Goal: Task Accomplishment & Management: Complete application form

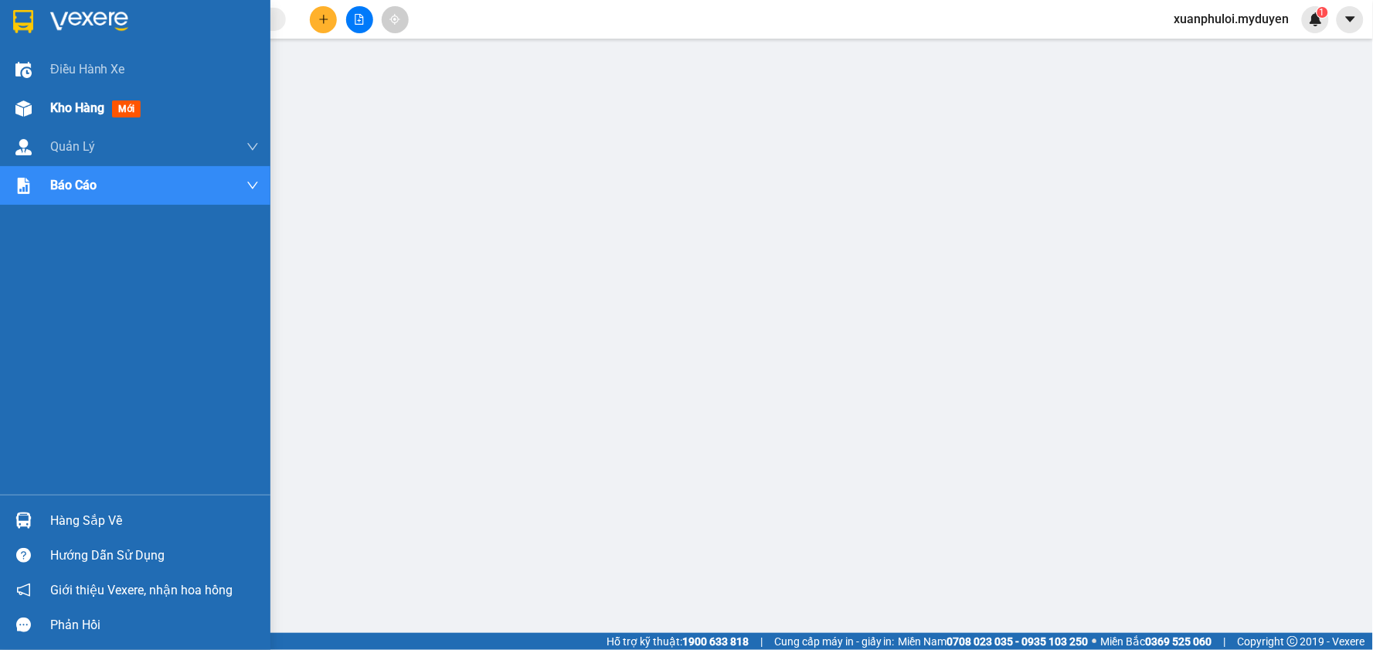
click at [70, 104] on span "Kho hàng" at bounding box center [77, 107] width 54 height 15
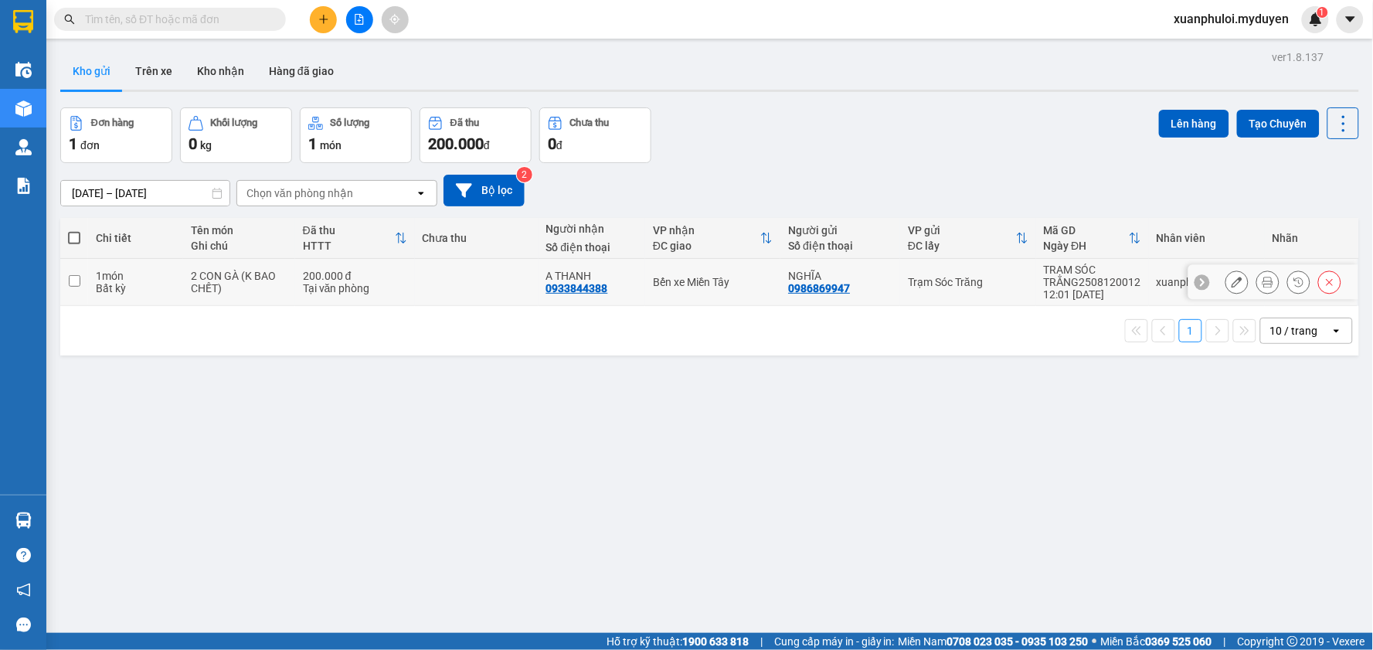
click at [74, 281] on input "checkbox" at bounding box center [75, 281] width 12 height 12
checkbox input "true"
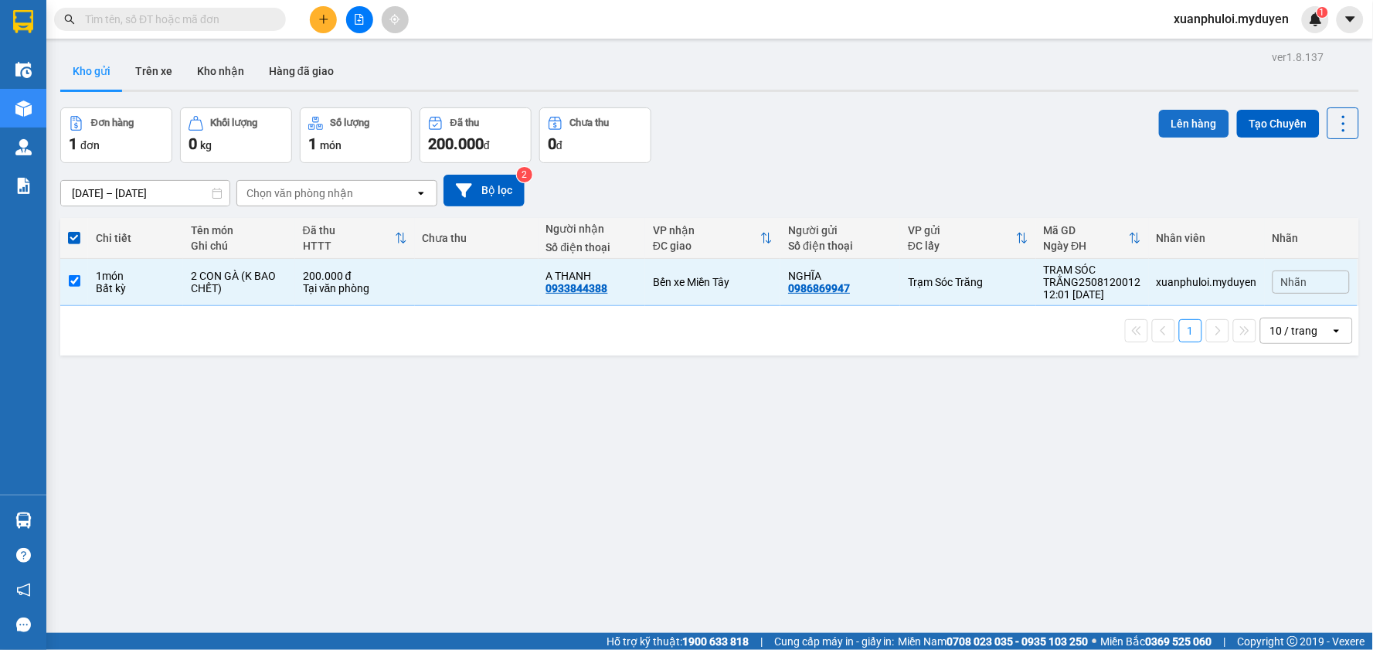
click at [1178, 120] on button "Lên hàng" at bounding box center [1194, 124] width 70 height 28
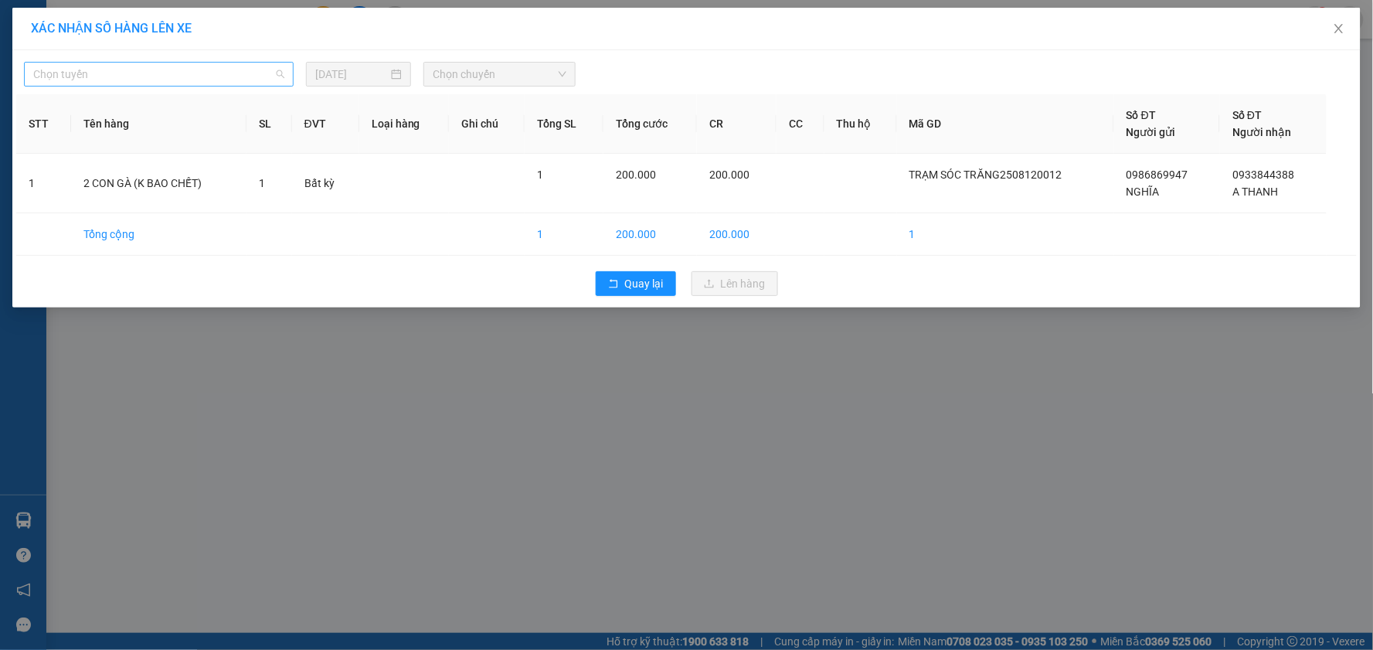
click at [197, 71] on span "Chọn tuyến" at bounding box center [158, 74] width 251 height 23
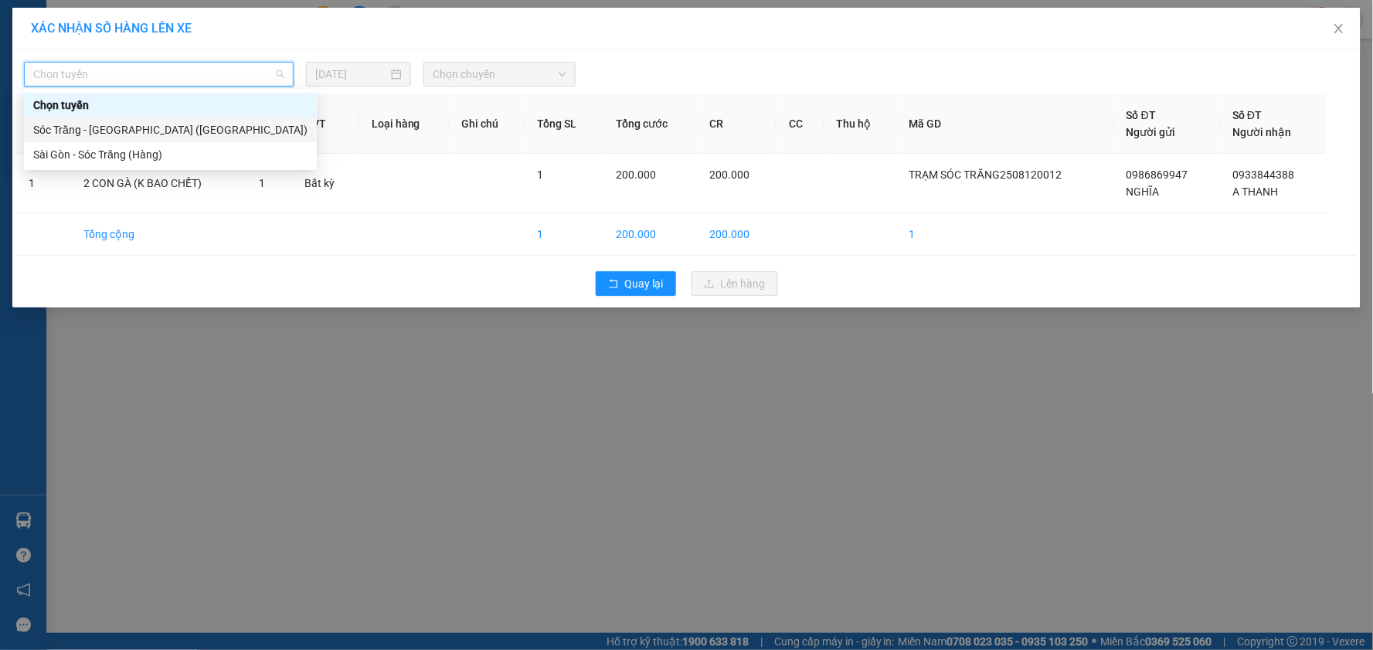
click at [126, 124] on div "Sóc Trăng - [GEOGRAPHIC_DATA] ([GEOGRAPHIC_DATA])" at bounding box center [170, 129] width 274 height 17
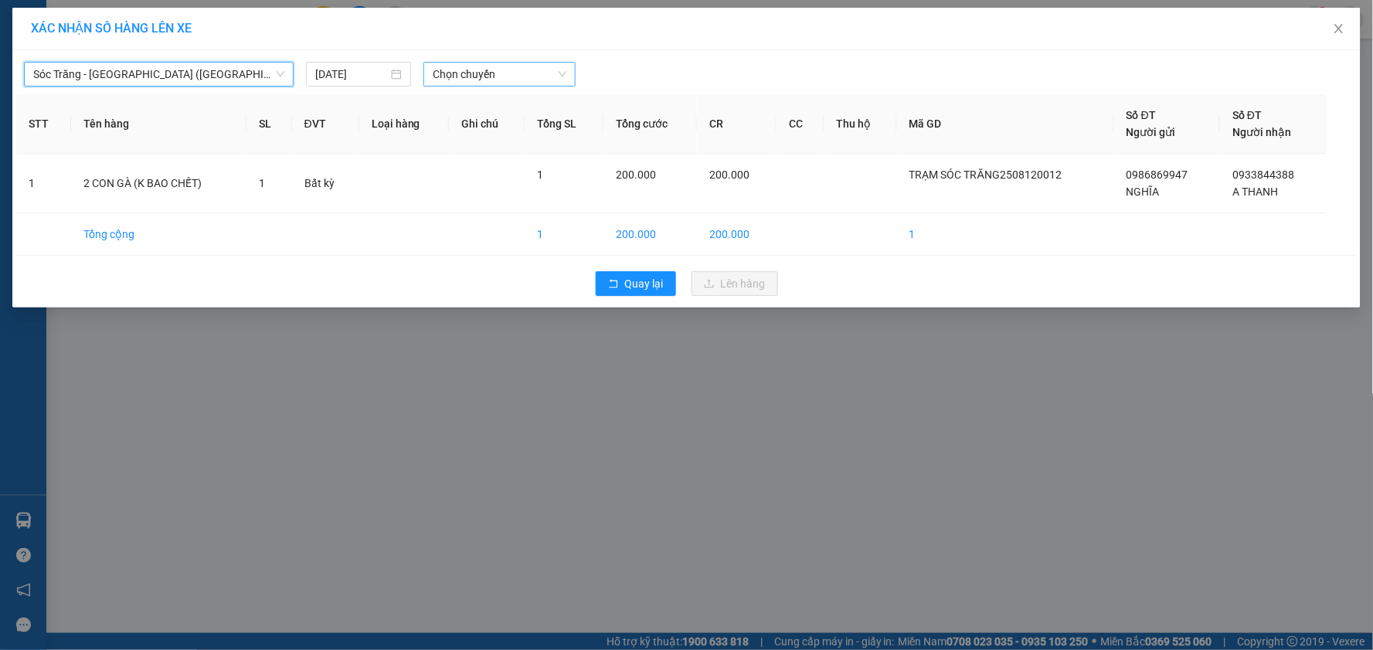
click at [497, 63] on span "Chọn chuyến" at bounding box center [500, 74] width 134 height 23
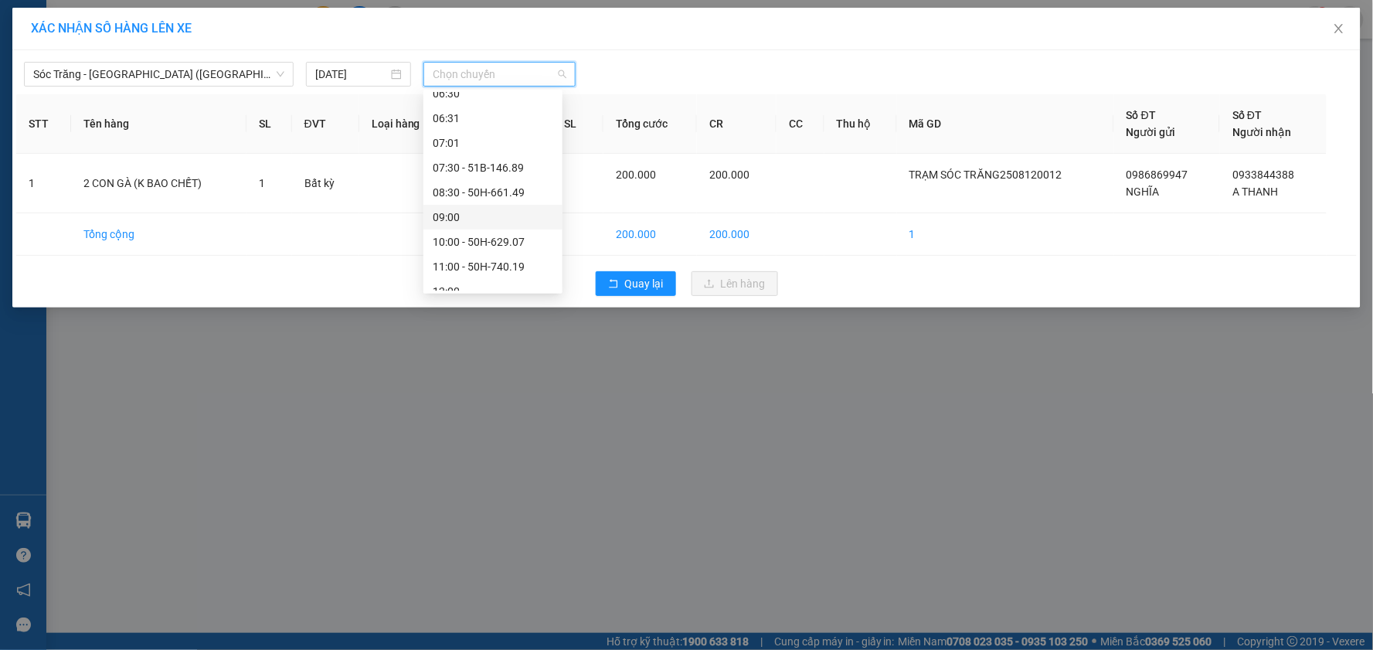
scroll to position [172, 0]
click at [487, 211] on div "12:00" at bounding box center [493, 205] width 121 height 17
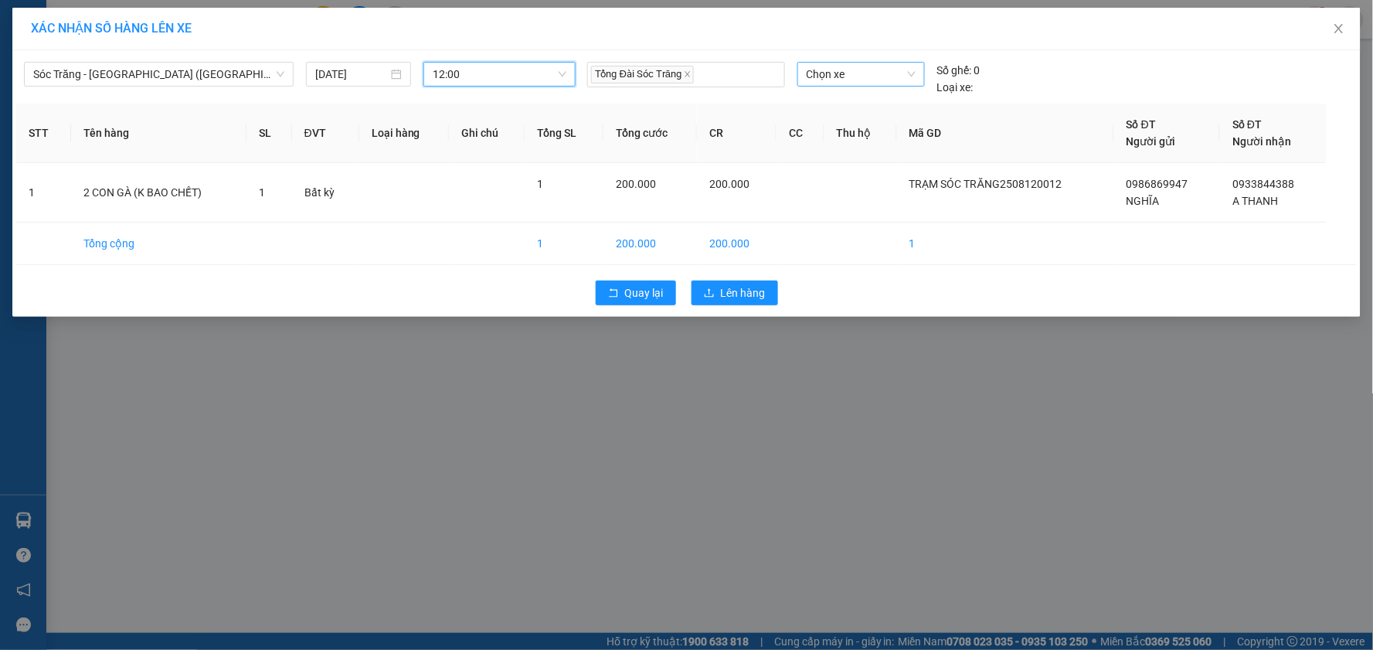
click at [882, 70] on span "Chọn xe" at bounding box center [861, 74] width 109 height 23
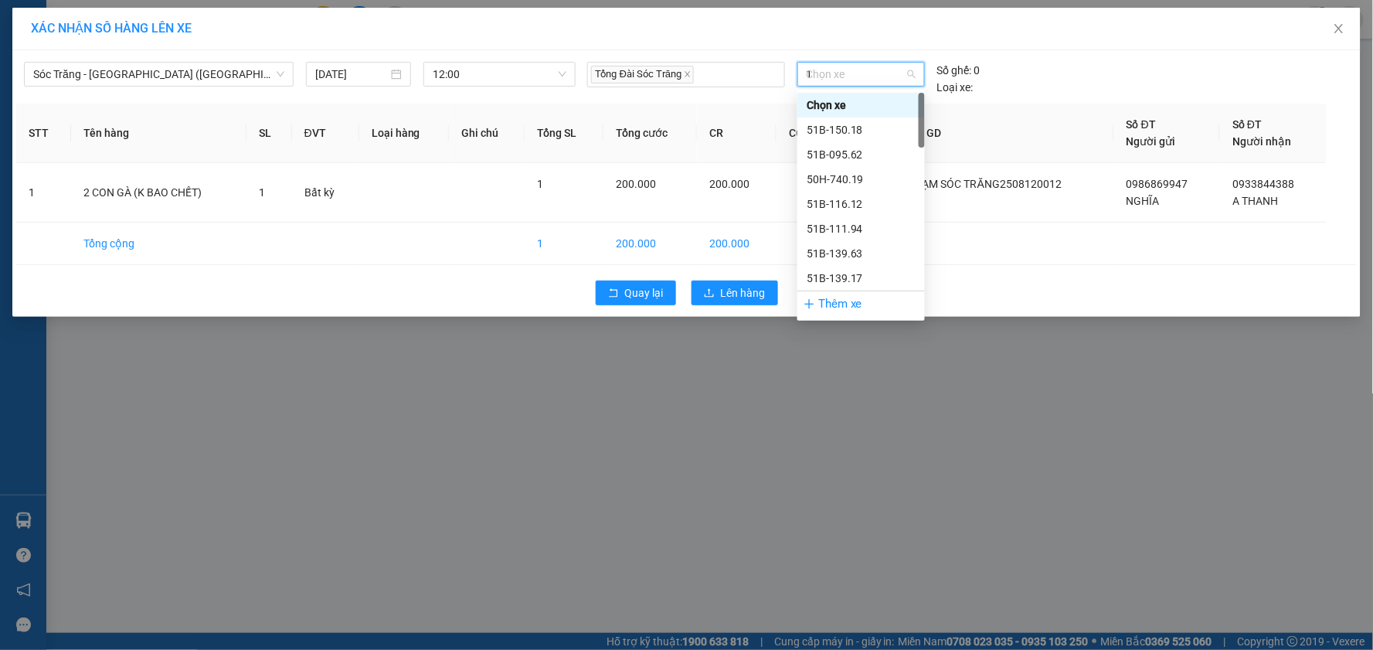
type input "12"
click at [859, 97] on div "51B-116.12" at bounding box center [861, 105] width 109 height 17
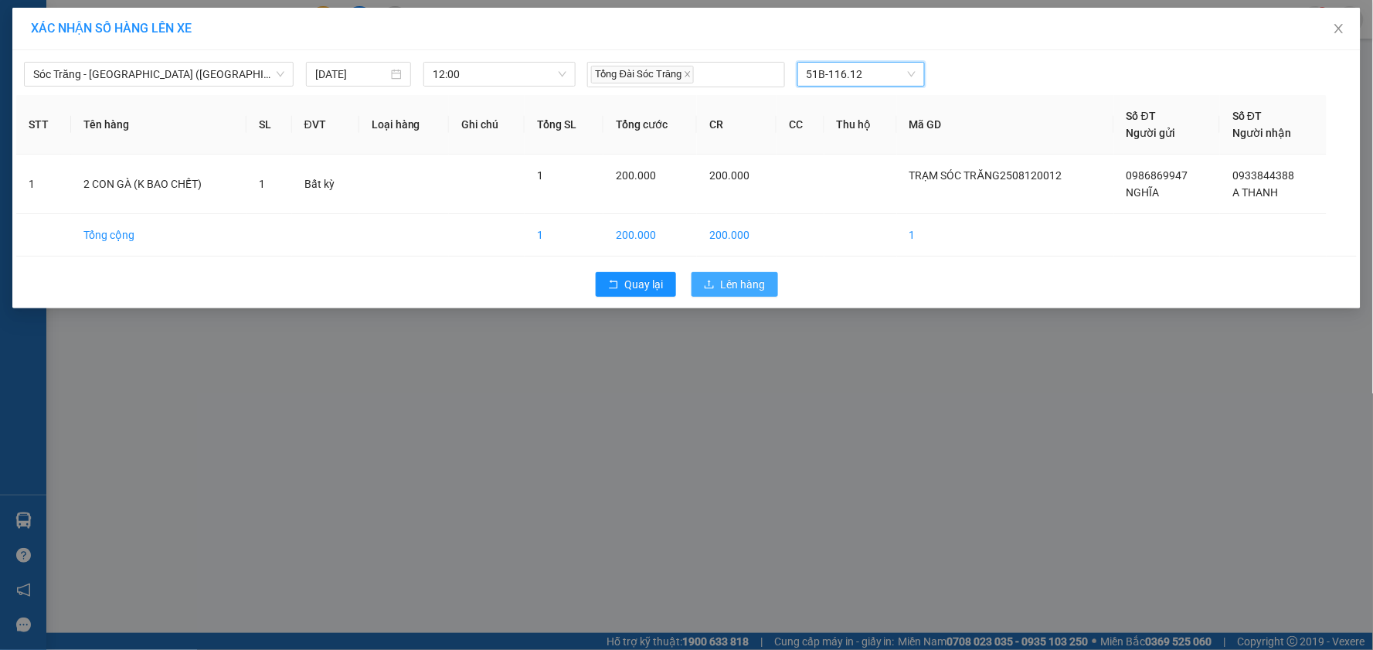
click at [752, 277] on span "Lên hàng" at bounding box center [743, 284] width 45 height 17
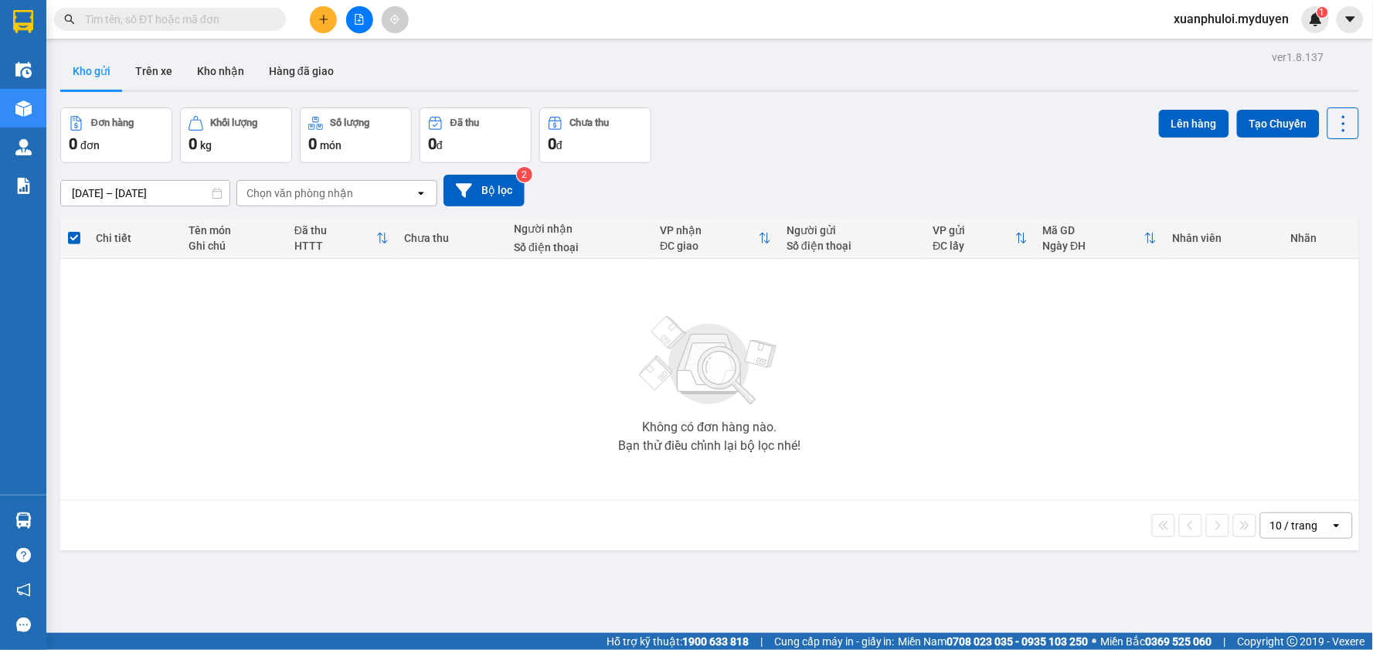
click at [319, 20] on icon "plus" at bounding box center [323, 19] width 11 height 11
click at [381, 54] on div "Tạo đơn hàng" at bounding box center [384, 57] width 67 height 17
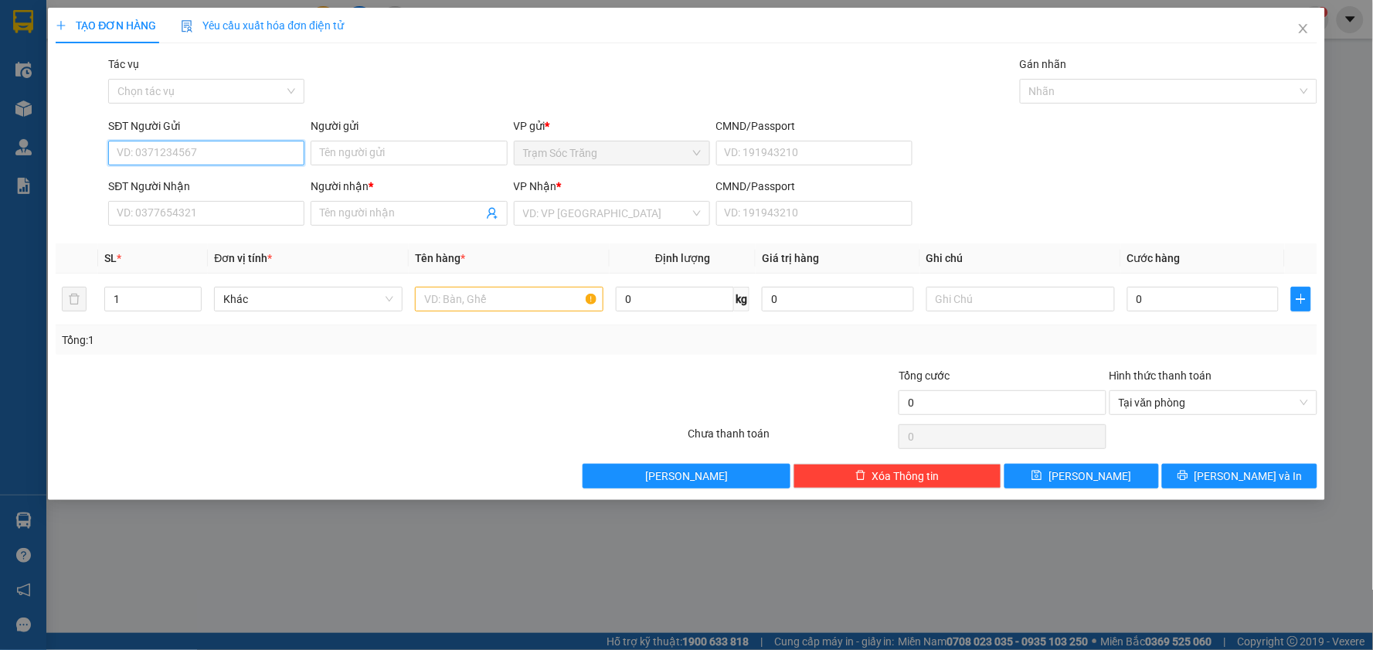
click at [182, 155] on input "SĐT Người Gửi" at bounding box center [206, 153] width 196 height 25
click at [195, 187] on div "0939823554 - LỢI" at bounding box center [206, 183] width 178 height 17
type input "0939823554"
type input "LỢI"
type input "0788378949"
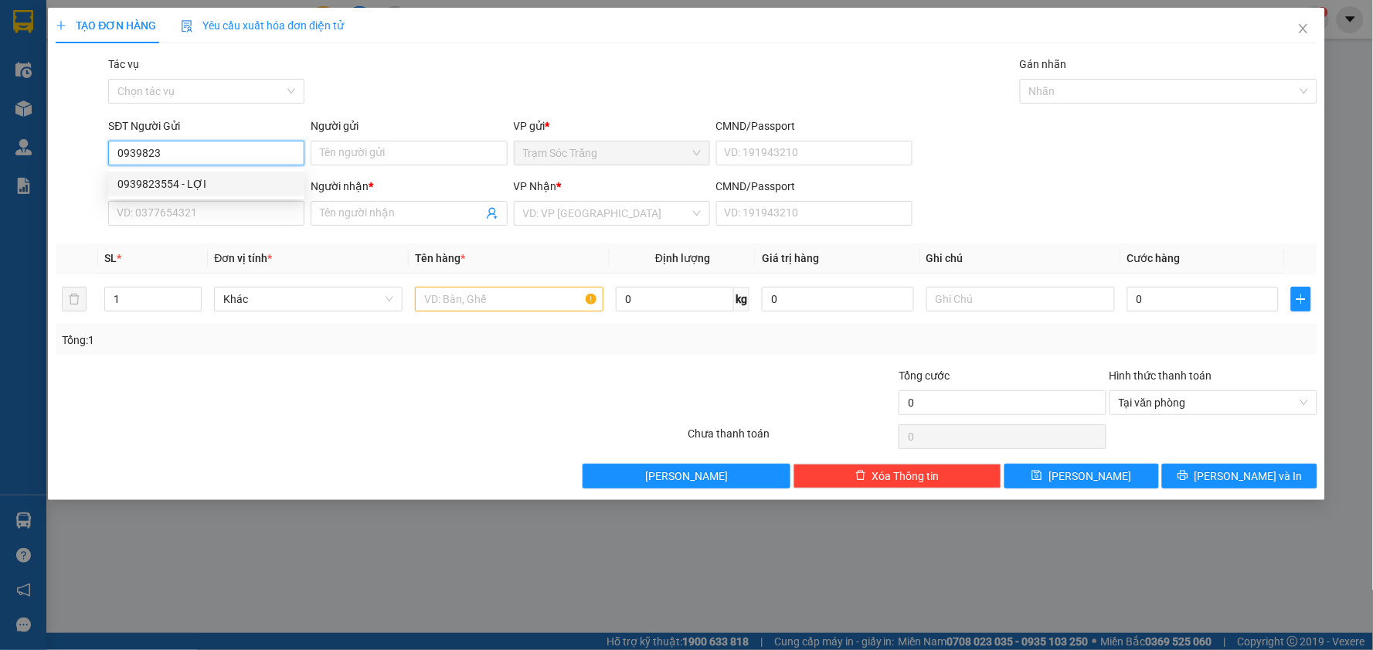
type input "[PERSON_NAME]"
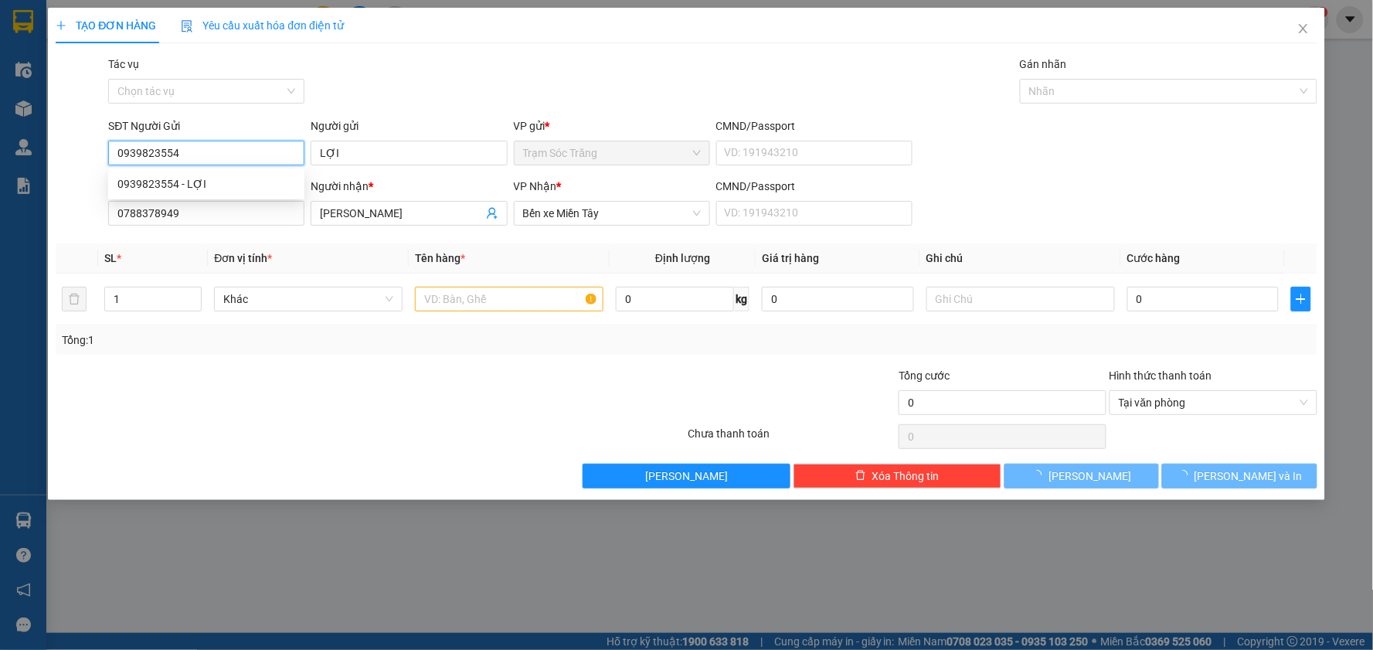
type input "50.000"
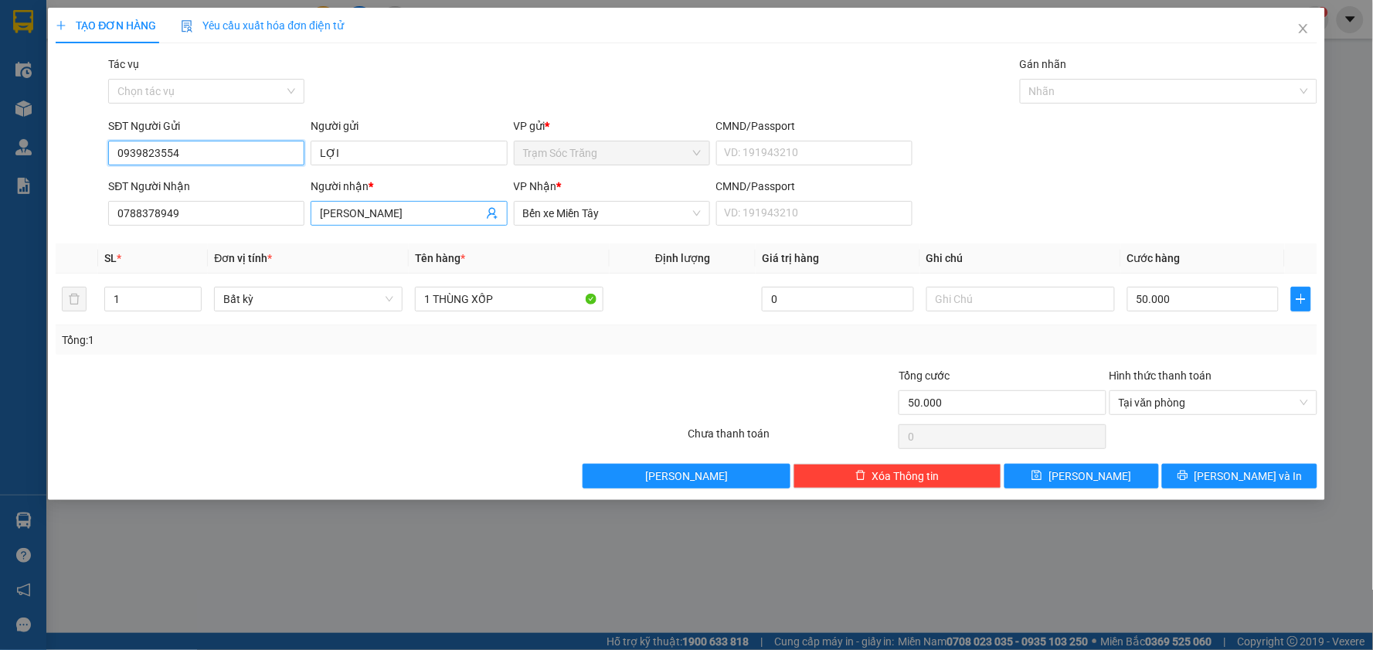
type input "0939823554"
click at [410, 213] on input "[PERSON_NAME]" at bounding box center [401, 213] width 162 height 17
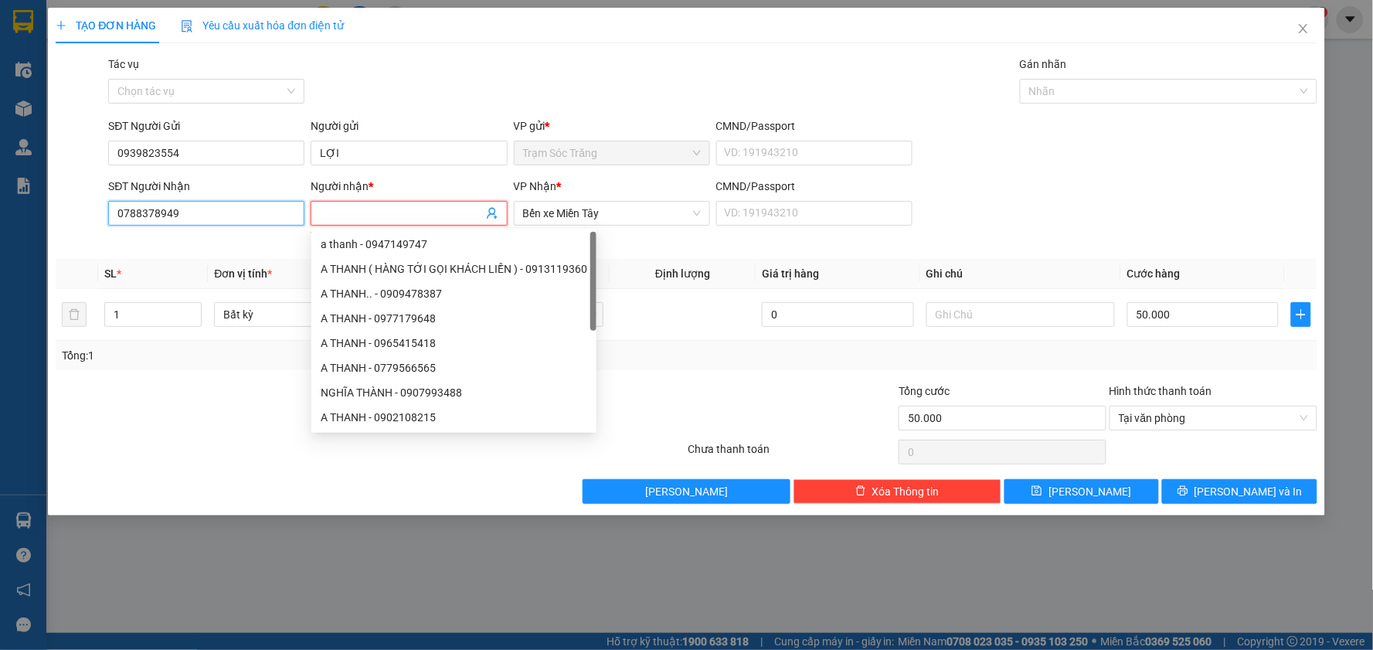
click at [236, 223] on input "0788378949" at bounding box center [206, 213] width 196 height 25
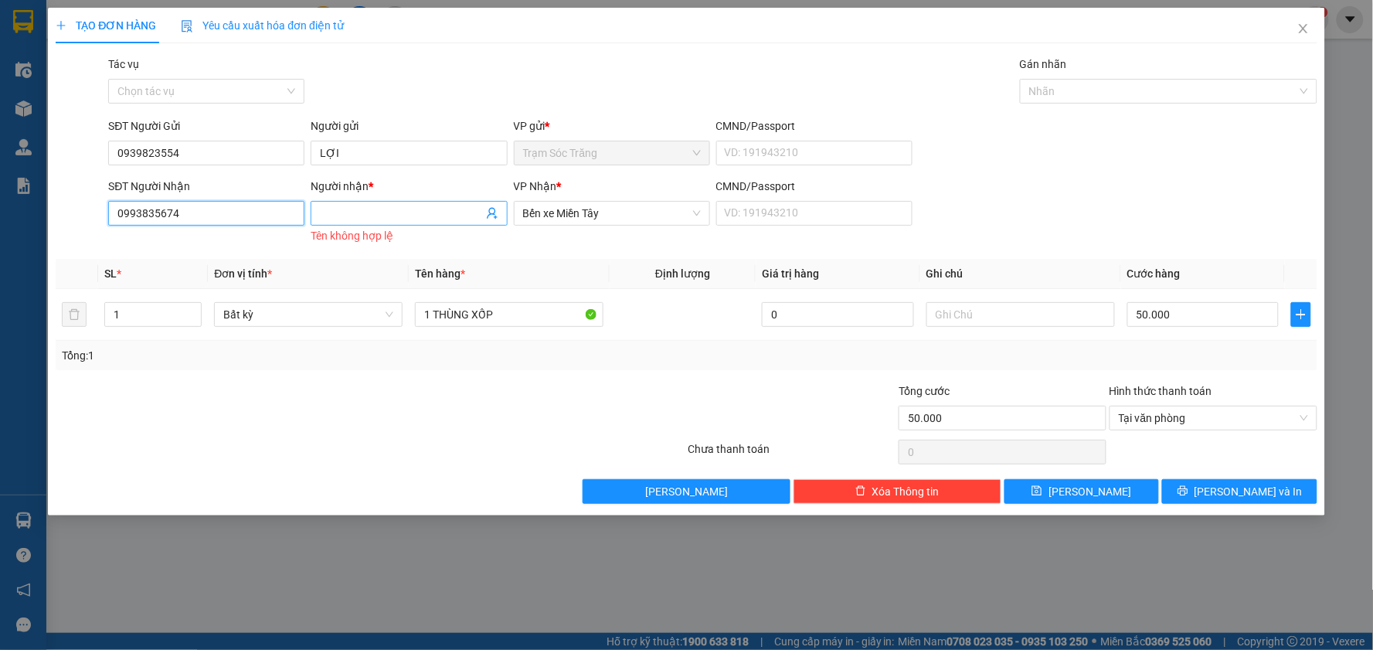
type input "0993835674"
click at [420, 211] on input "Người nhận *" at bounding box center [401, 213] width 162 height 17
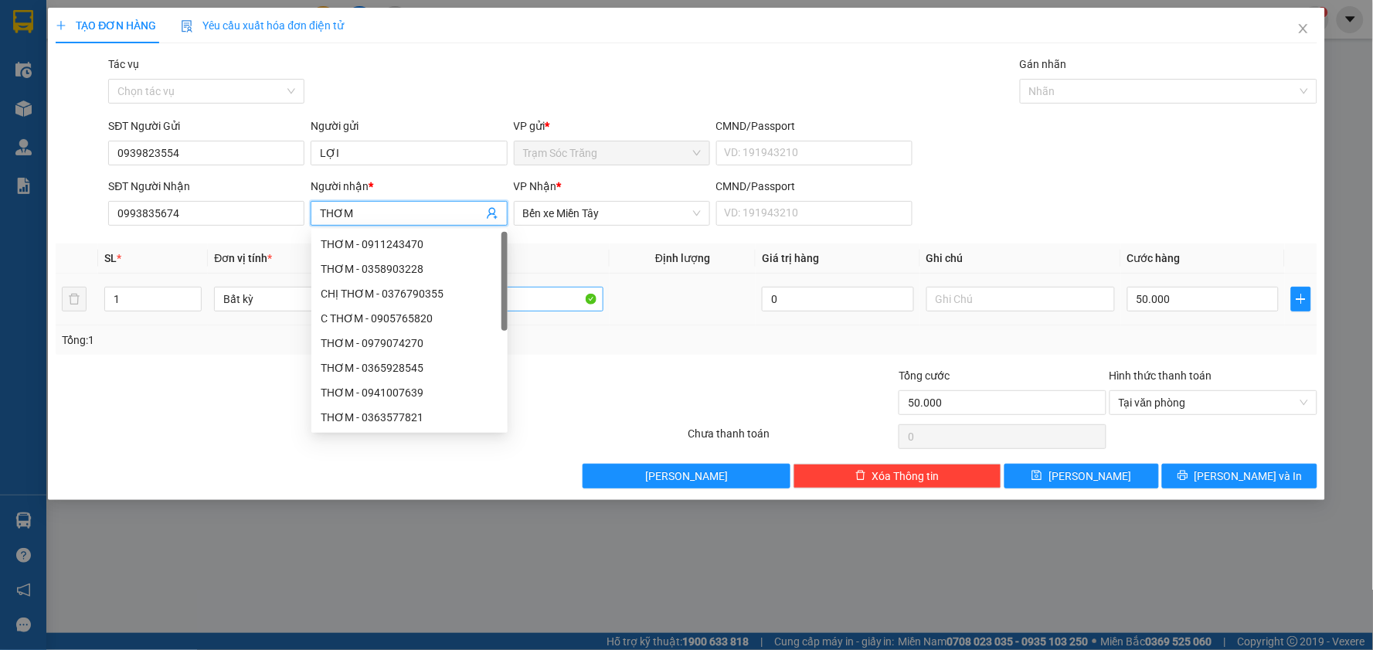
type input "THƠM"
click at [541, 296] on input "1 THÙNG XỐP" at bounding box center [509, 299] width 189 height 25
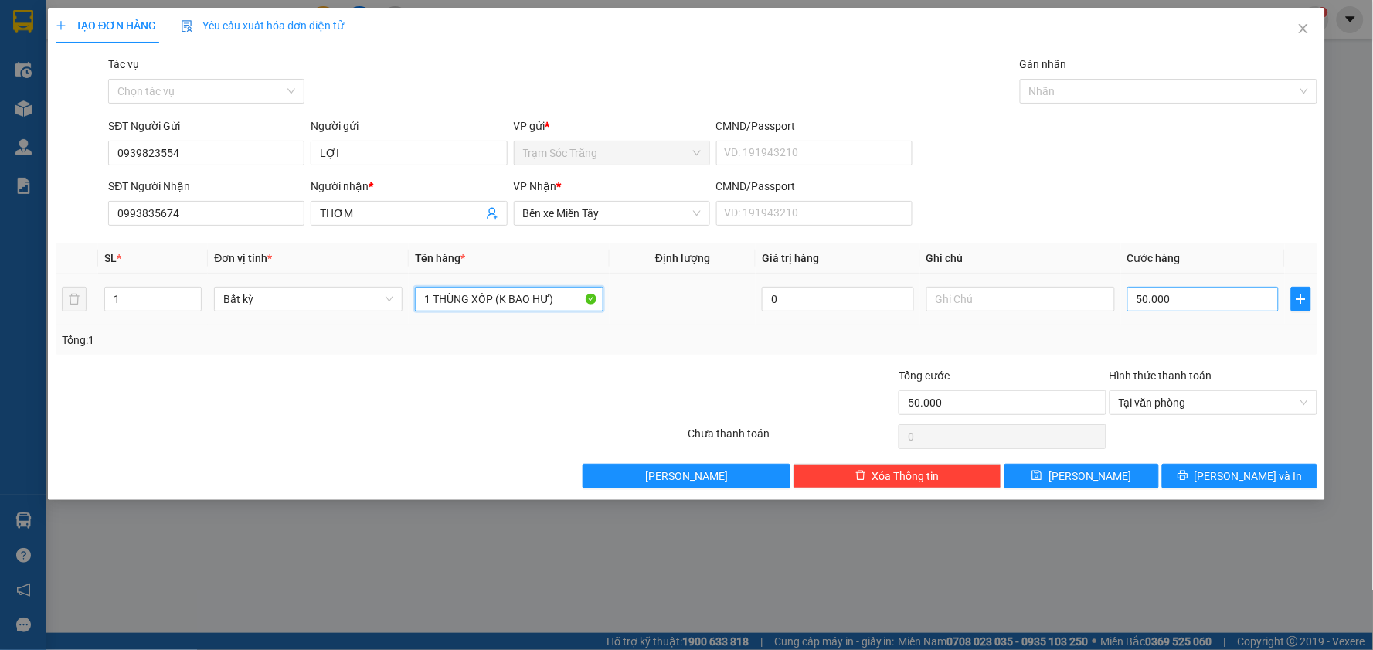
type input "1 THÙNG XỐP (K BAO HƯ)"
click at [1221, 298] on input "50.000" at bounding box center [1204, 299] width 152 height 25
type input "4"
type input "40"
type input "400"
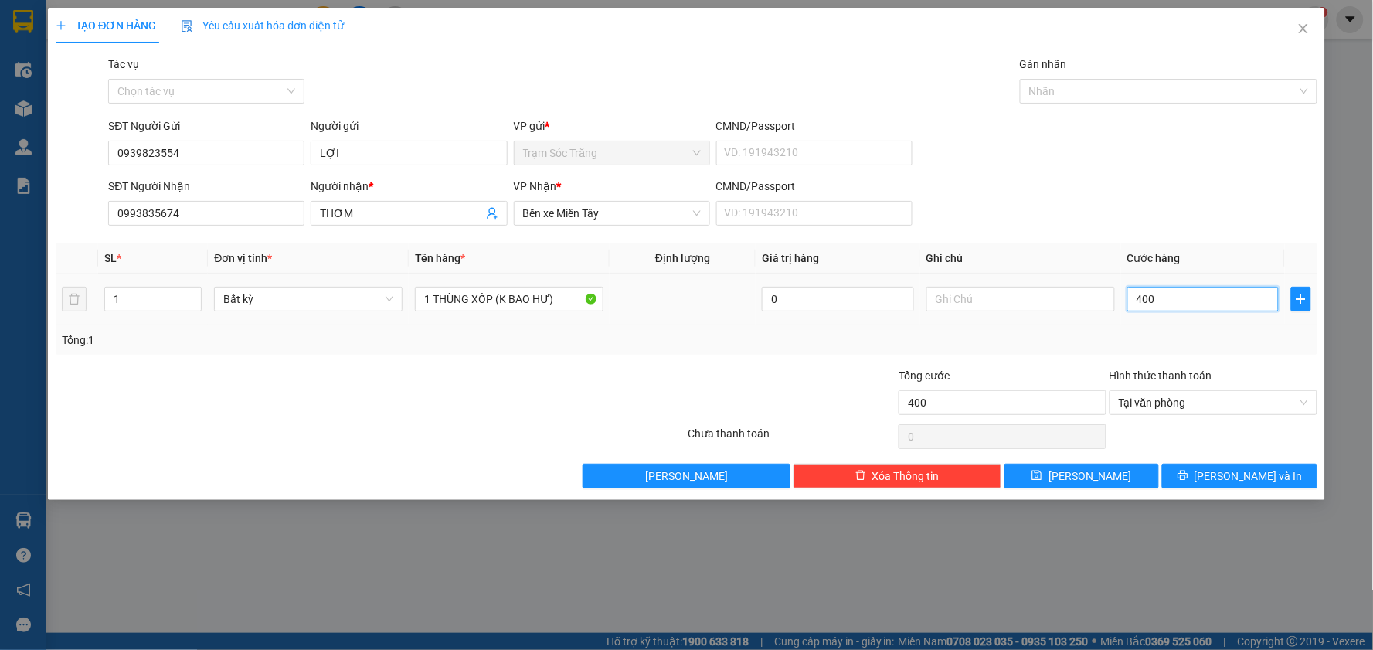
type input "4.000"
type input "40.000"
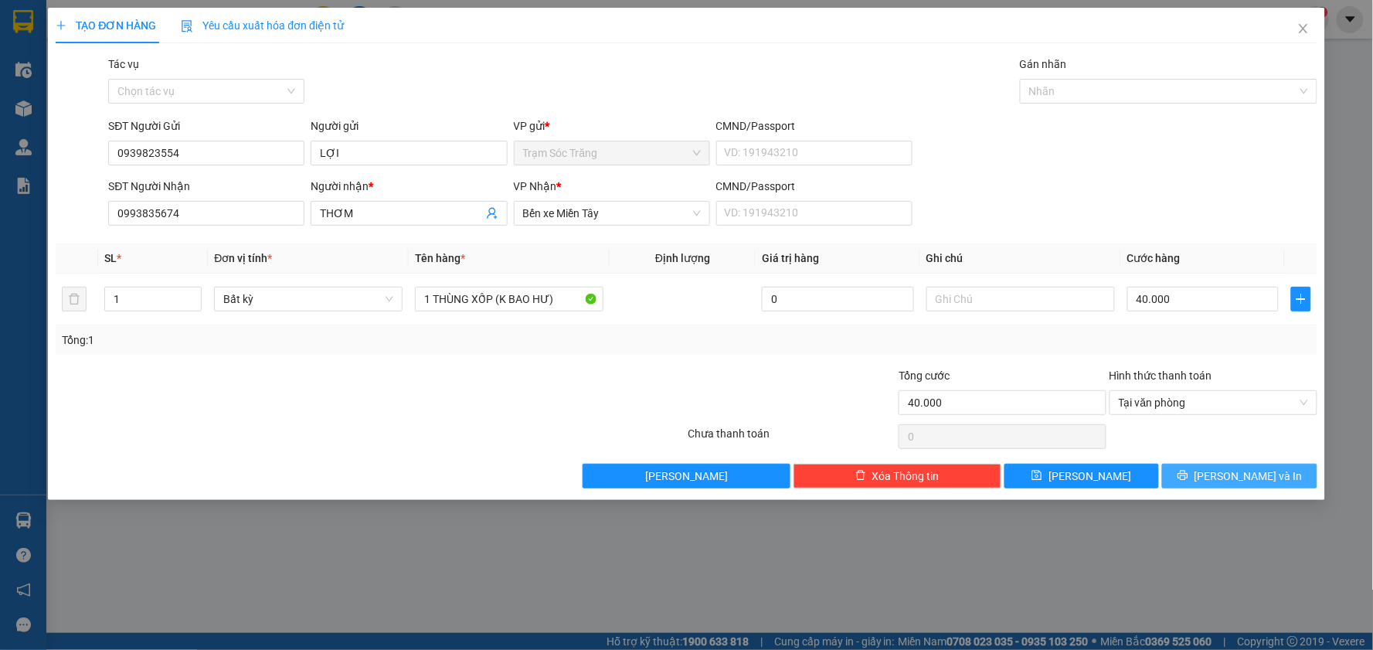
click at [1264, 477] on span "[PERSON_NAME] và In" at bounding box center [1249, 476] width 108 height 17
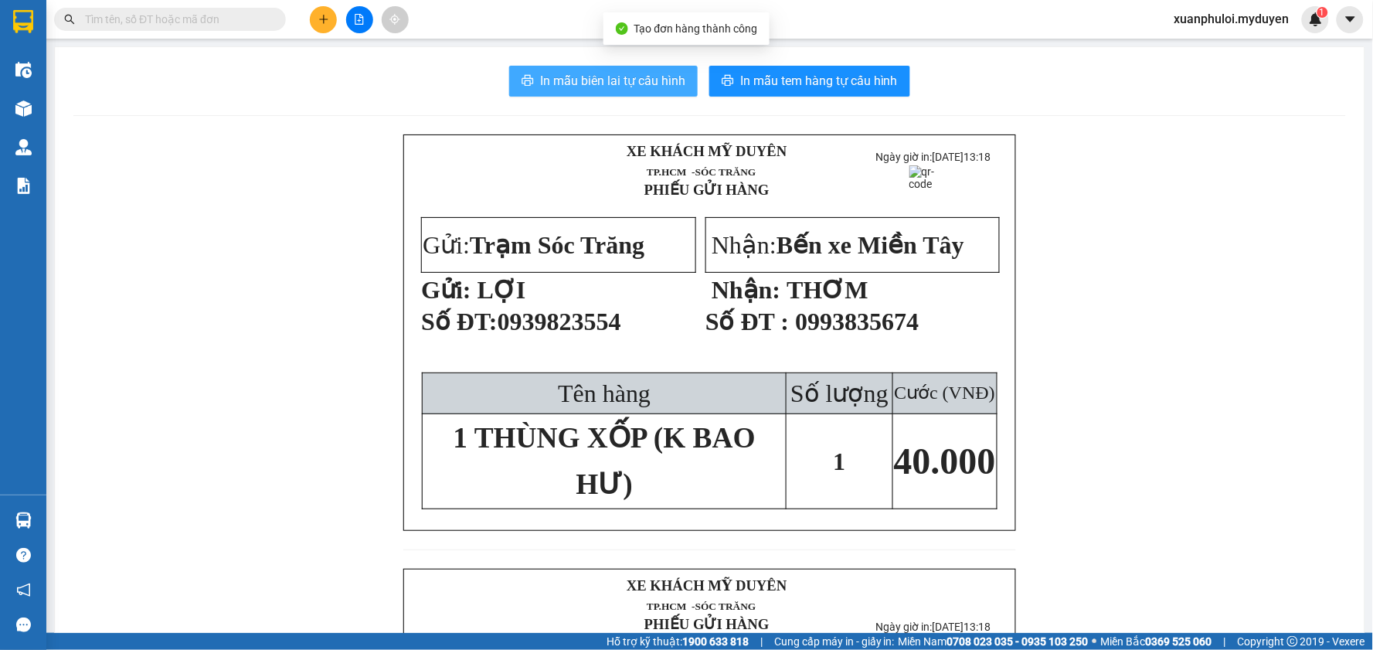
click at [643, 74] on span "In mẫu biên lai tự cấu hình" at bounding box center [612, 80] width 145 height 19
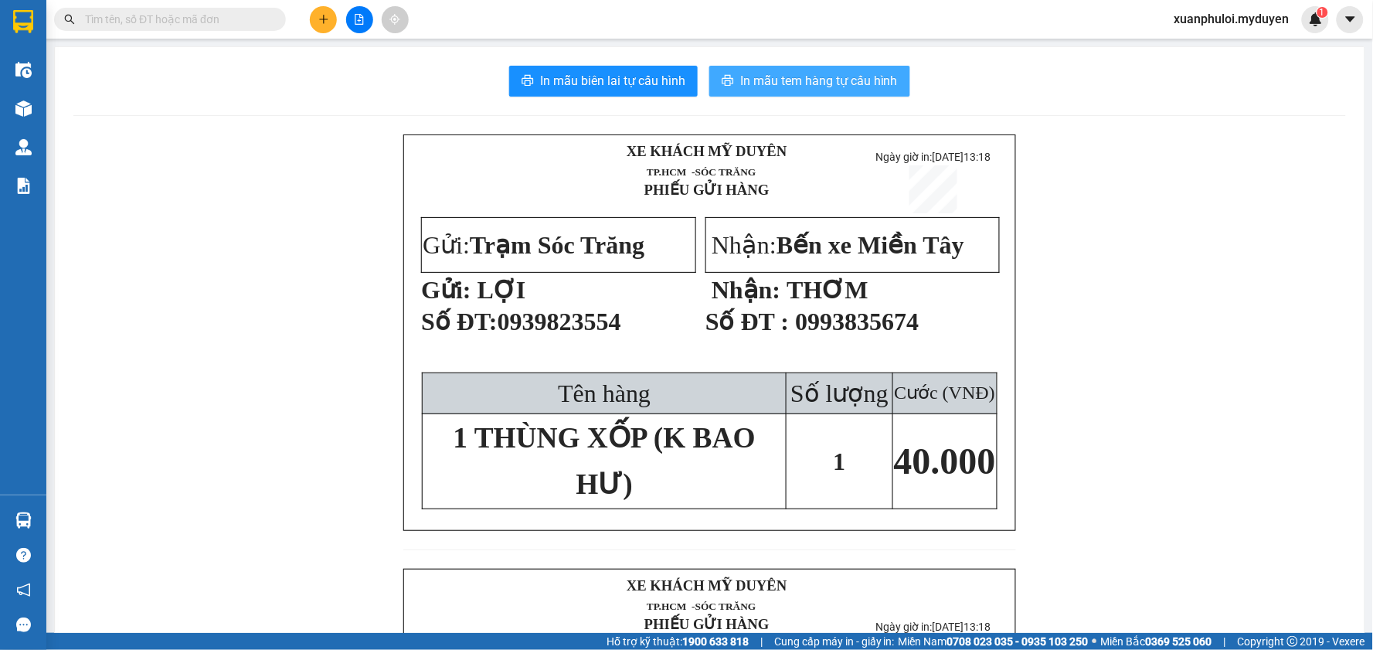
click at [829, 82] on span "In mẫu tem hàng tự cấu hình" at bounding box center [819, 80] width 158 height 19
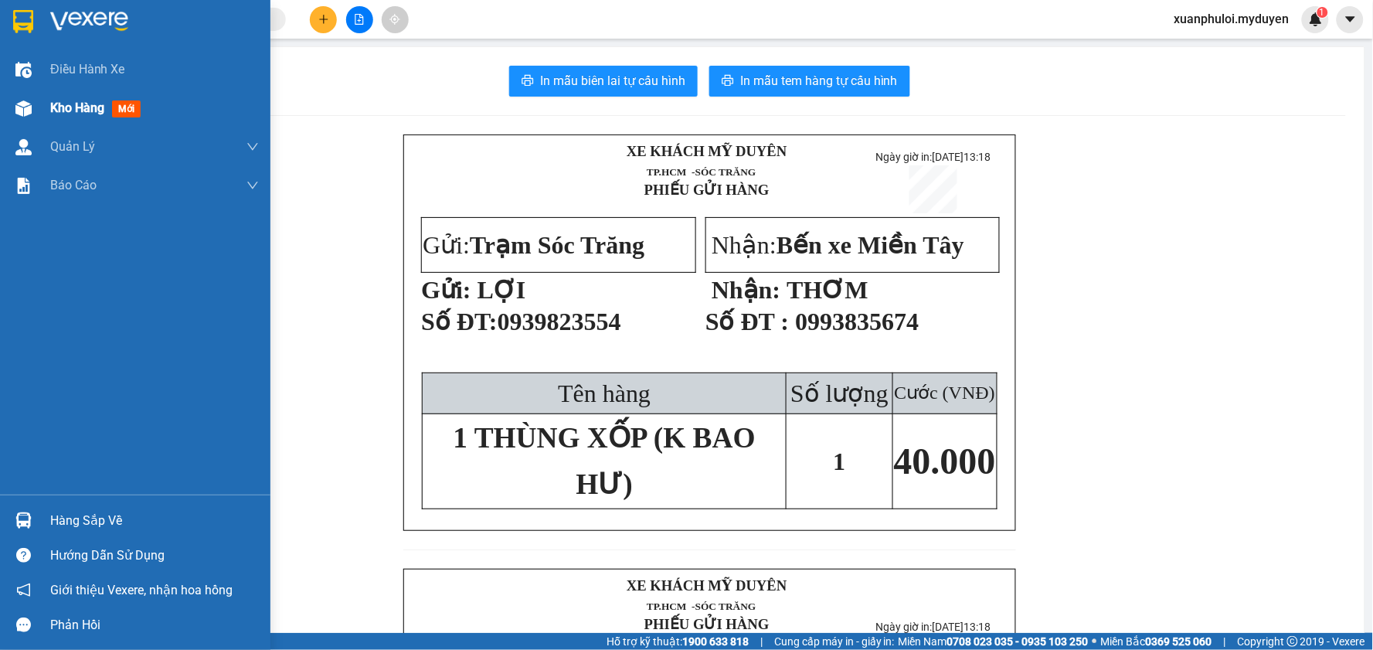
click at [75, 110] on span "Kho hàng" at bounding box center [77, 107] width 54 height 15
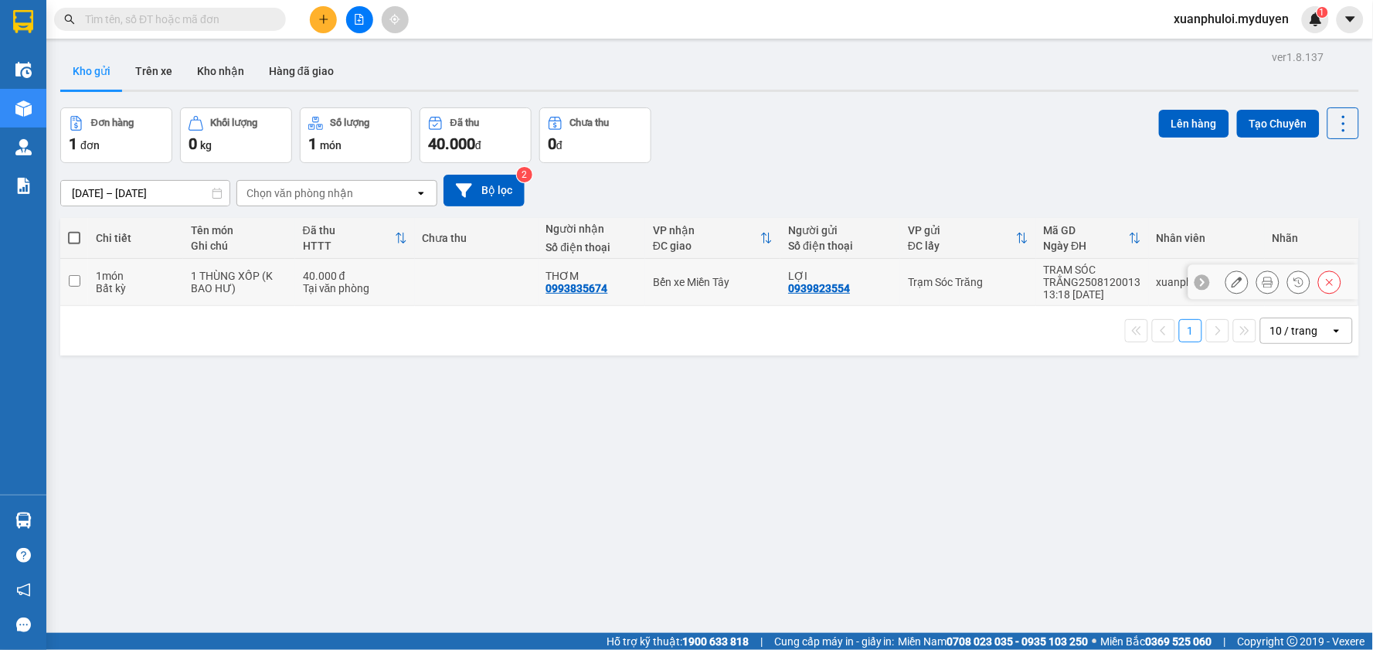
click at [79, 282] on input "checkbox" at bounding box center [75, 281] width 12 height 12
checkbox input "true"
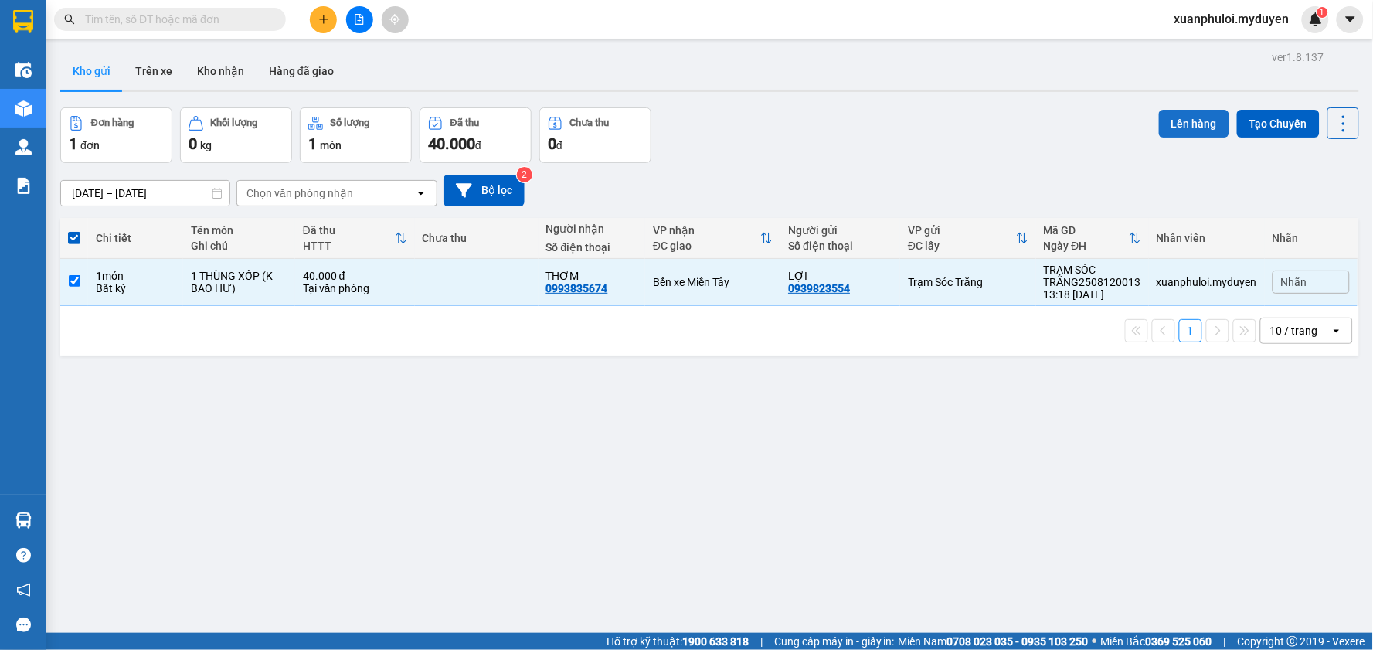
click at [1192, 121] on button "Lên hàng" at bounding box center [1194, 124] width 70 height 28
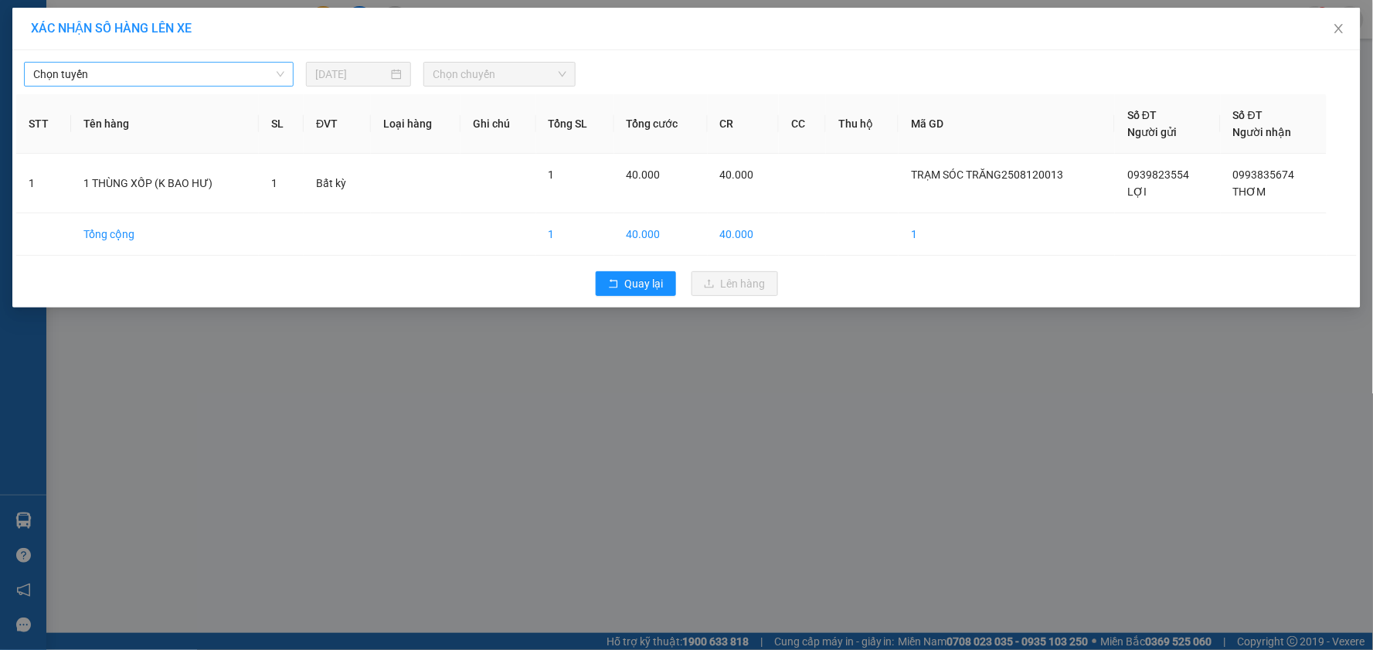
click at [234, 74] on span "Chọn tuyến" at bounding box center [158, 74] width 251 height 23
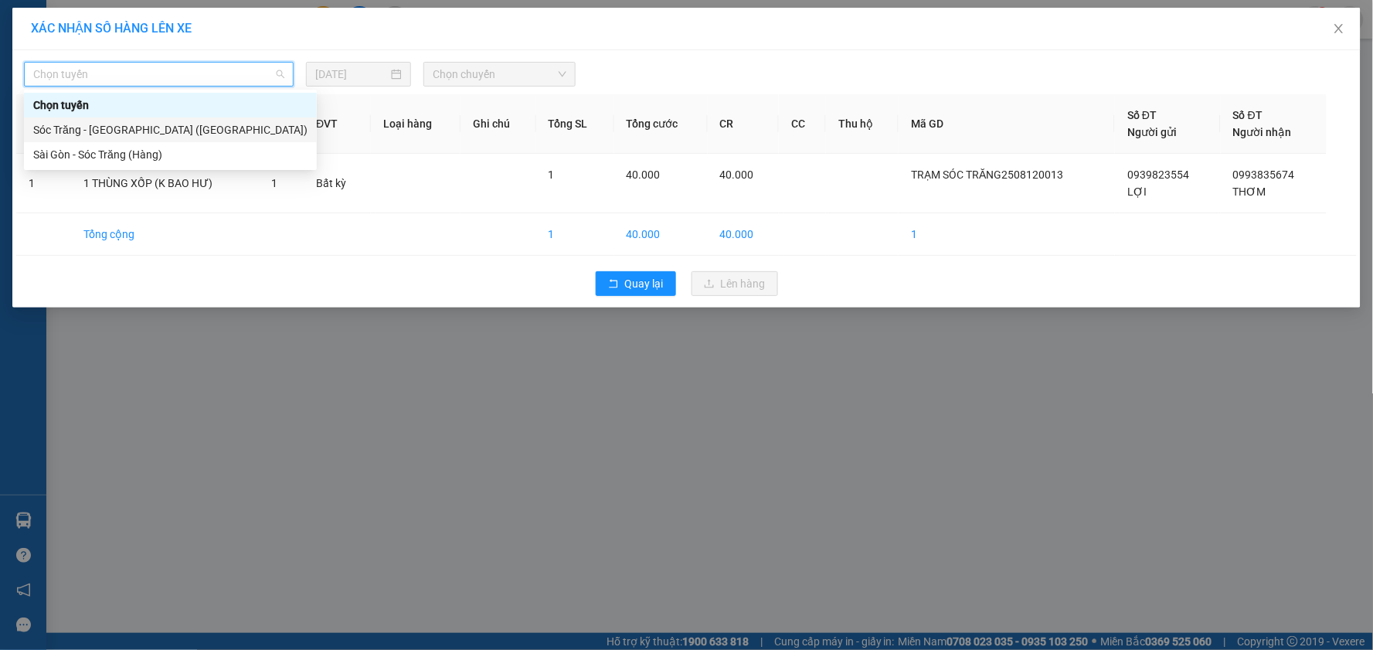
click at [118, 136] on div "Sóc Trăng - [GEOGRAPHIC_DATA] ([GEOGRAPHIC_DATA])" at bounding box center [170, 129] width 274 height 17
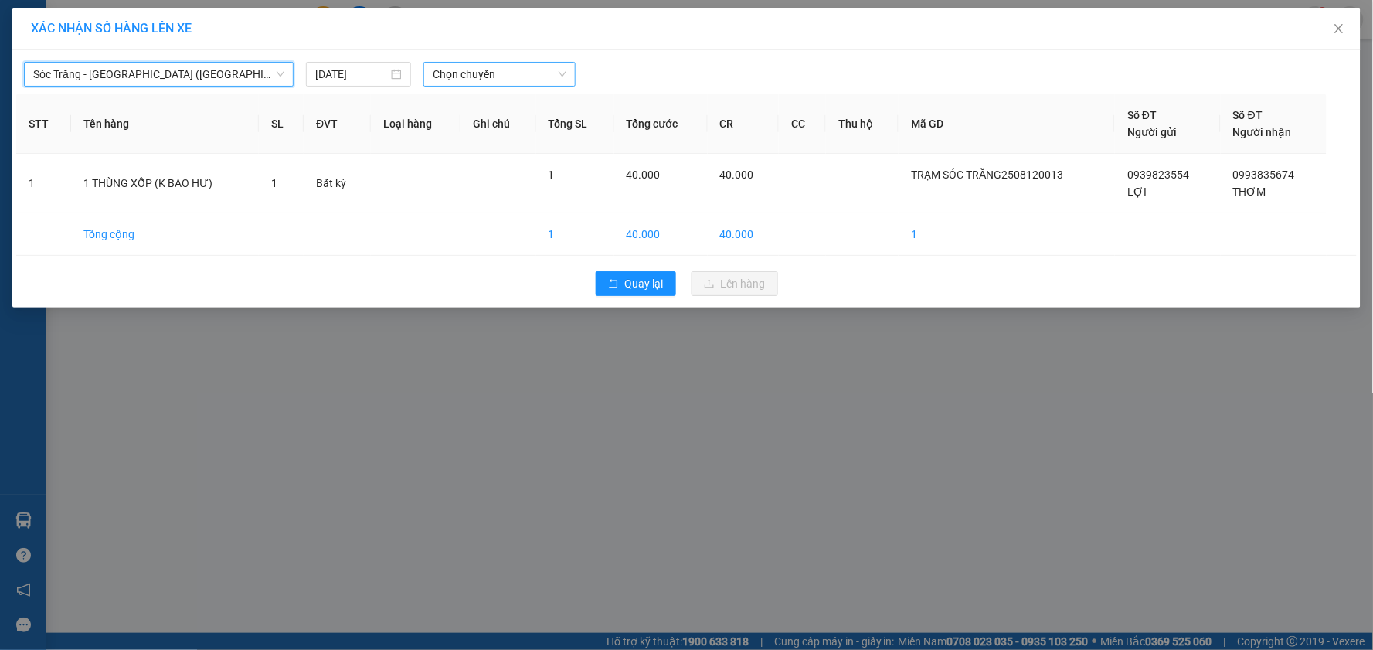
click at [507, 71] on span "Chọn chuyến" at bounding box center [500, 74] width 134 height 23
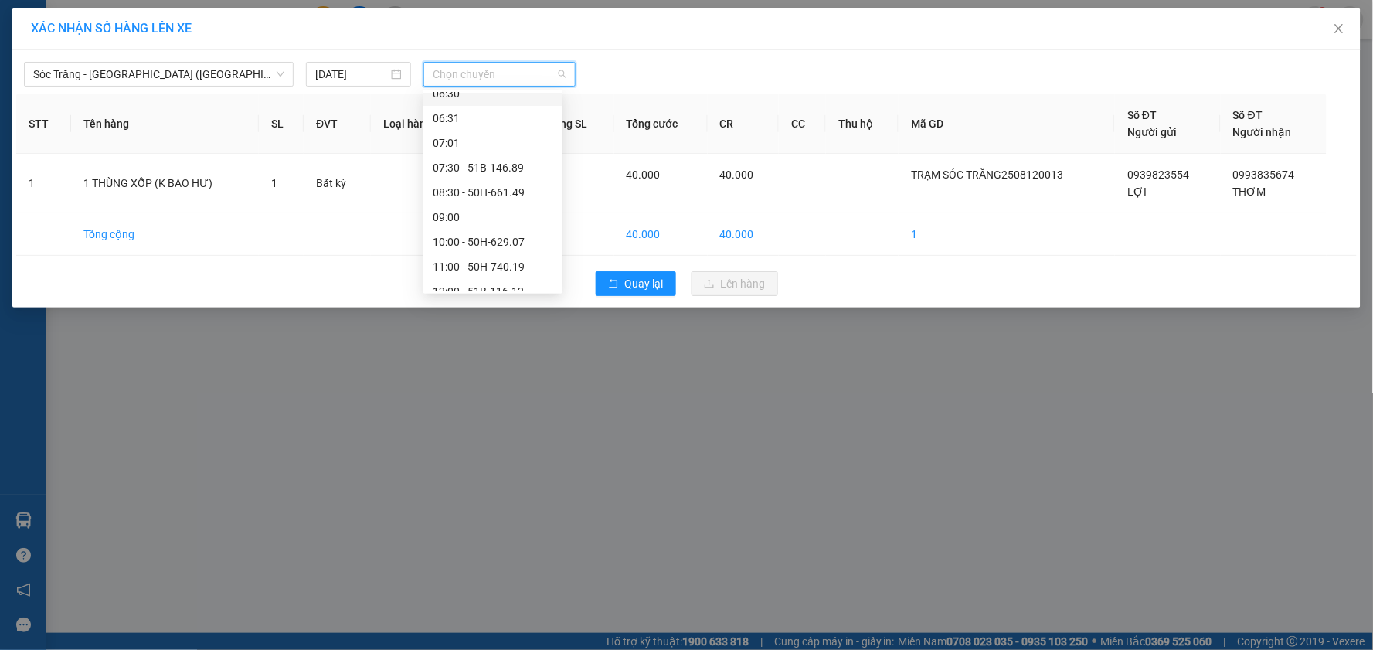
scroll to position [172, 0]
click at [492, 229] on div "13:00" at bounding box center [493, 230] width 121 height 17
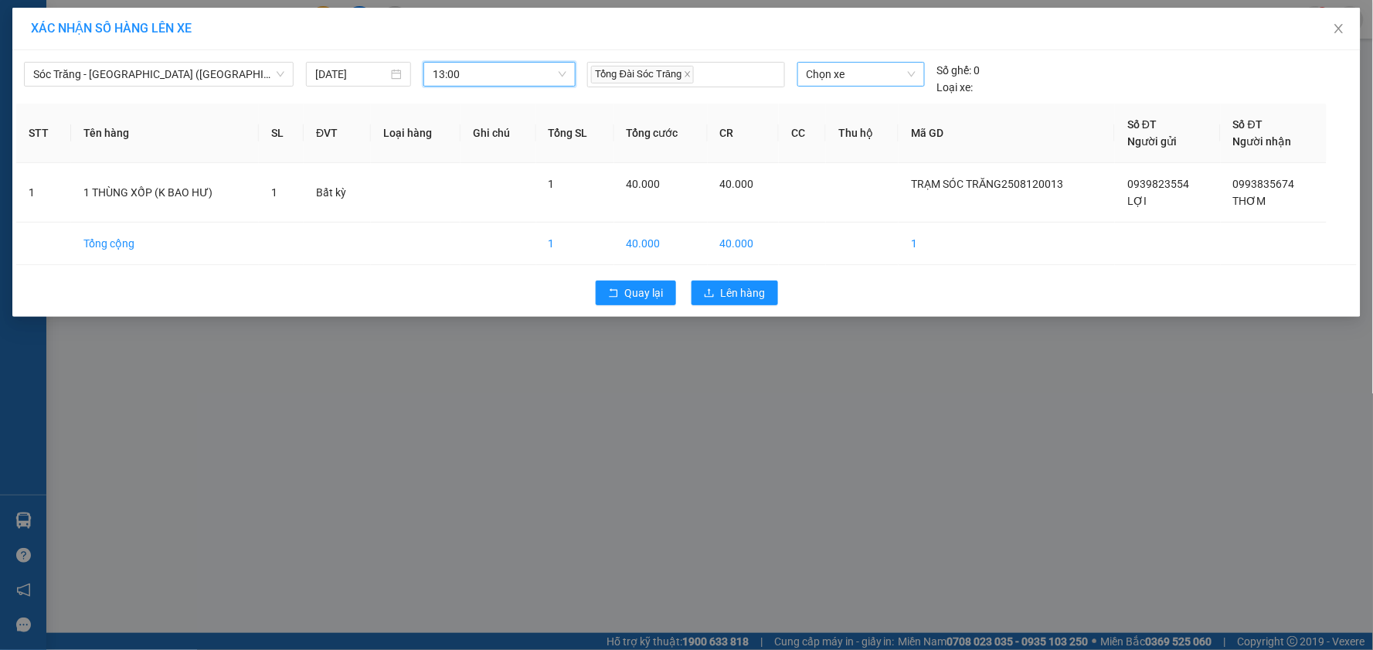
click at [860, 79] on span "Chọn xe" at bounding box center [861, 74] width 109 height 23
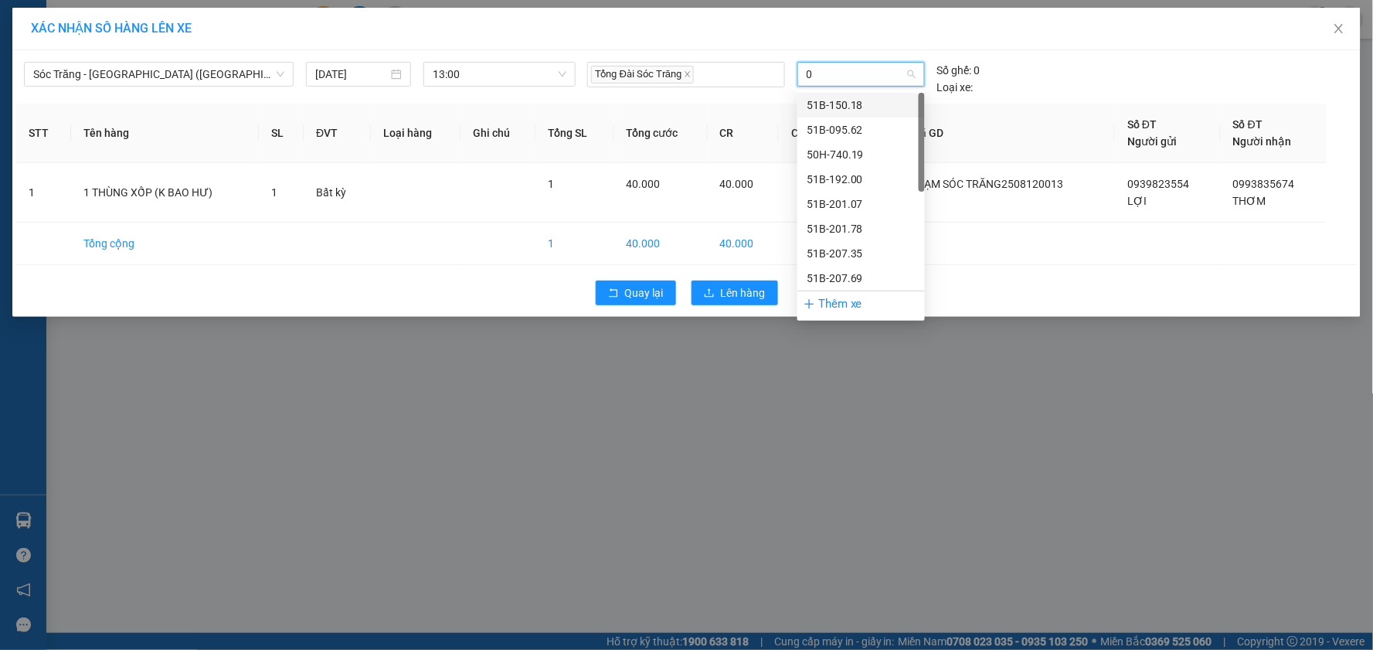
type input "01"
click at [842, 199] on div "50H-666.01" at bounding box center [861, 204] width 109 height 17
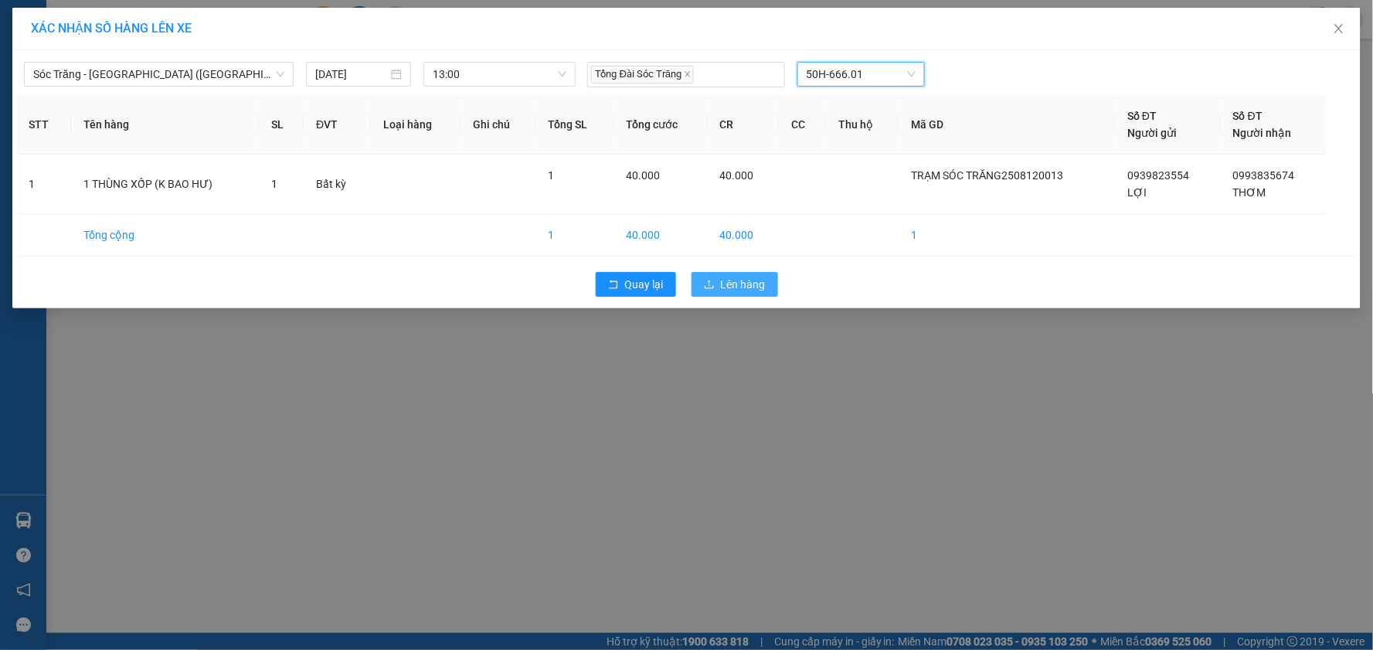
click at [747, 288] on span "Lên hàng" at bounding box center [743, 284] width 45 height 17
